Goal: Task Accomplishment & Management: Use online tool/utility

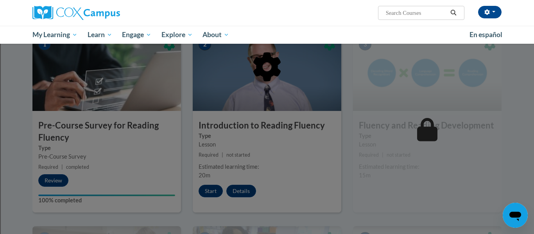
scroll to position [184, 0]
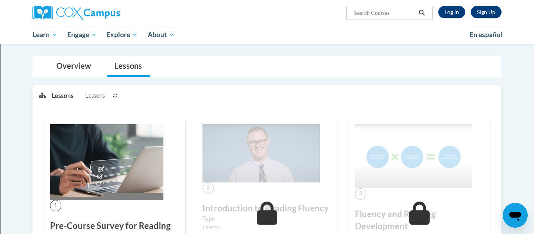
scroll to position [62, 0]
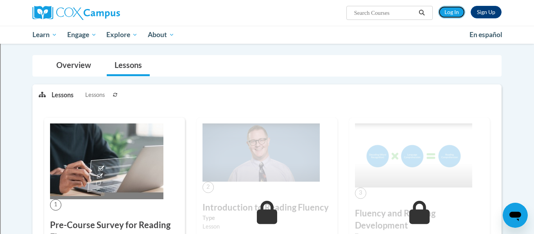
drag, startPoint x: 444, startPoint y: 9, endPoint x: 434, endPoint y: 51, distance: 43.1
click at [444, 10] on link "Log In" at bounding box center [451, 12] width 27 height 13
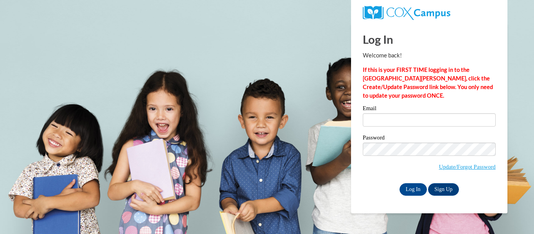
type input "smrussel@marinette.k12.wi.us"
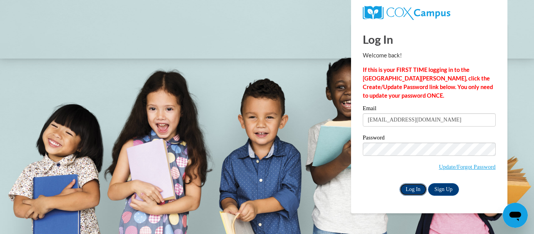
click at [414, 191] on input "Log In" at bounding box center [412, 189] width 27 height 13
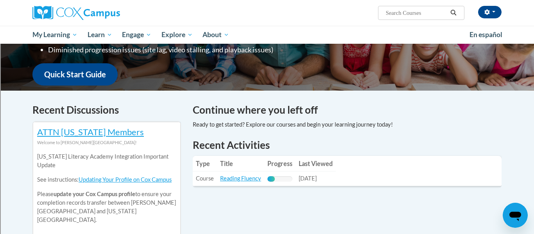
scroll to position [190, 0]
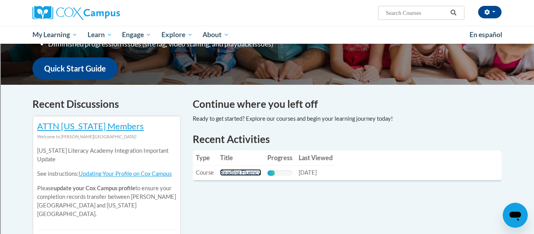
click at [248, 172] on link "Reading Fluency" at bounding box center [240, 172] width 41 height 7
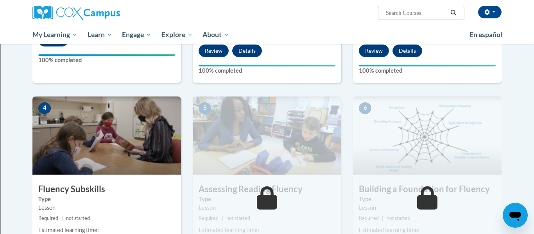
scroll to position [314, 0]
